Goal: Information Seeking & Learning: Learn about a topic

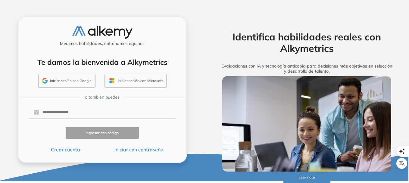
scroll to position [2, 0]
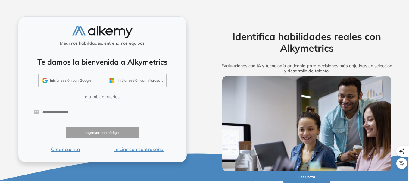
click at [208, 65] on div "Identifica habilidades reales con Alkymetrics Evaluaciones con IA y tecnología …" at bounding box center [307, 89] width 205 height 183
click at [62, 114] on input "text" at bounding box center [107, 111] width 136 height 11
click at [78, 78] on button "Iniciar sesión con Google" at bounding box center [66, 81] width 57 height 14
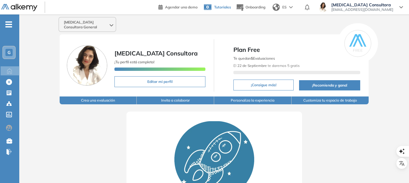
click at [222, 7] on span "Tutoriales" at bounding box center [222, 7] width 17 height 5
